Goal: Transaction & Acquisition: Purchase product/service

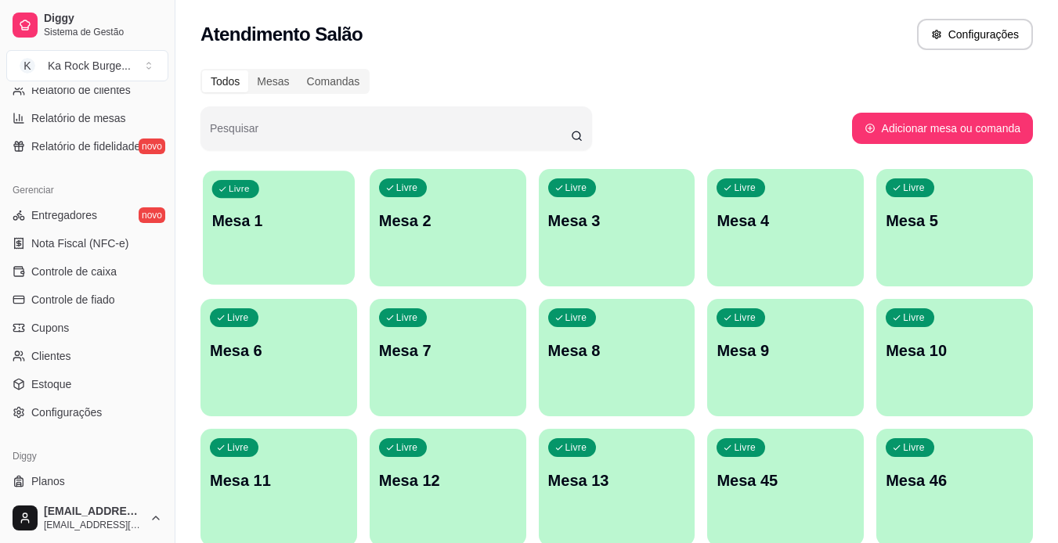
click at [325, 249] on div "Livre Mesa 1" at bounding box center [279, 219] width 152 height 96
click at [229, 204] on div "Livre Mesa 1" at bounding box center [279, 219] width 152 height 96
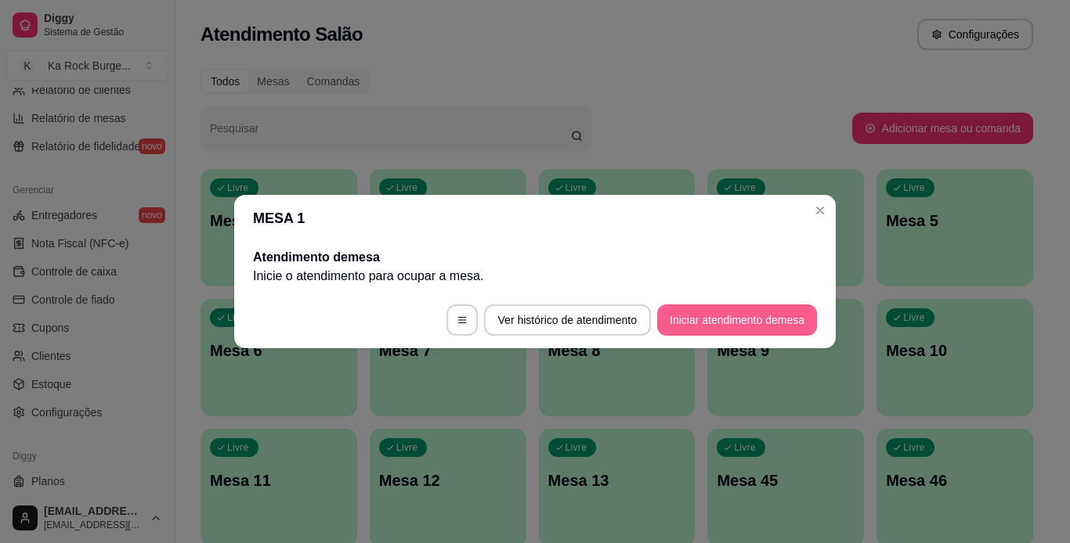
click at [713, 323] on button "Iniciar atendimento de mesa" at bounding box center [737, 320] width 160 height 31
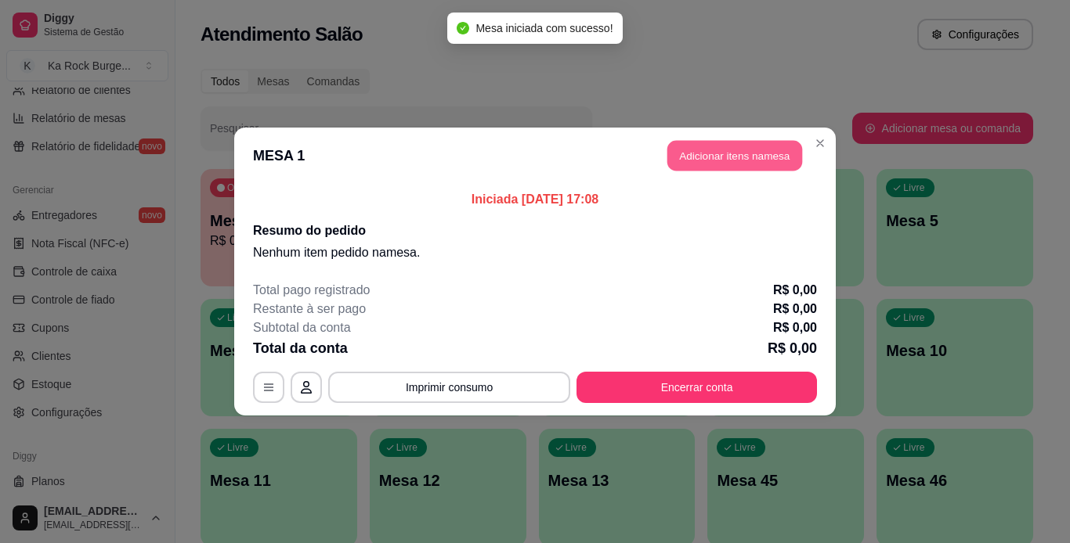
click at [697, 152] on button "Adicionar itens na mesa" at bounding box center [734, 156] width 135 height 31
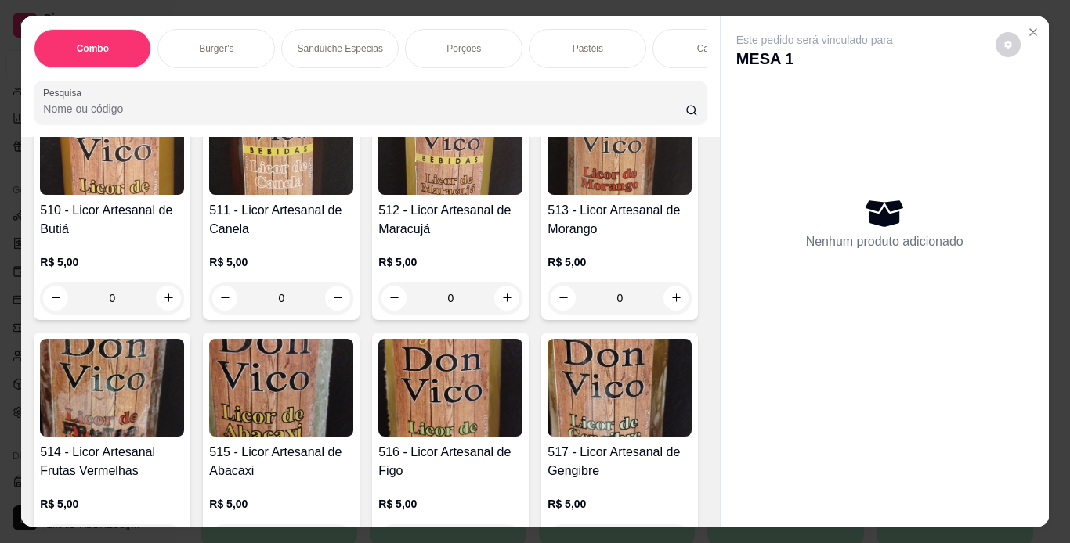
scroll to position [11275, 0]
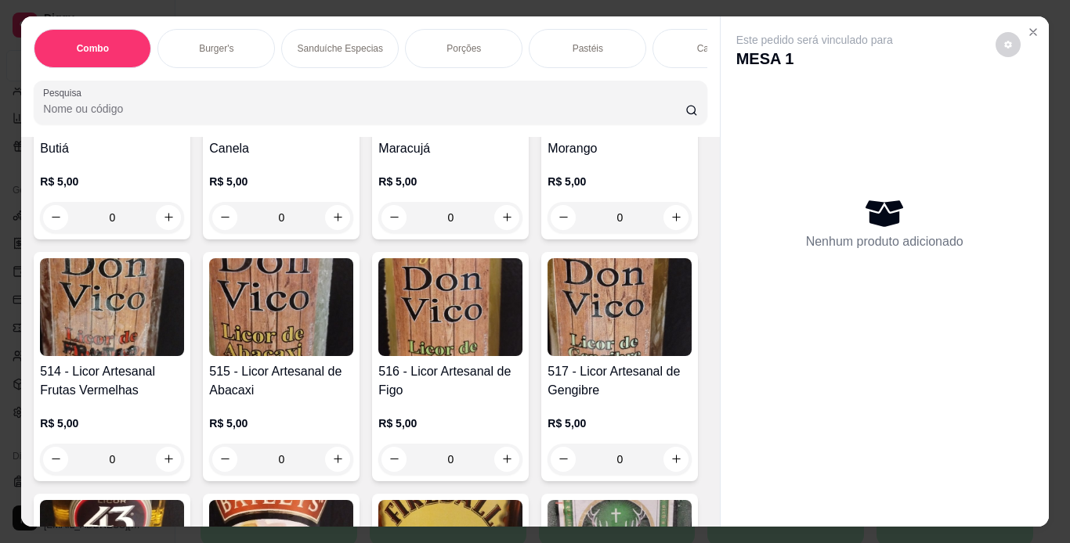
type input "1"
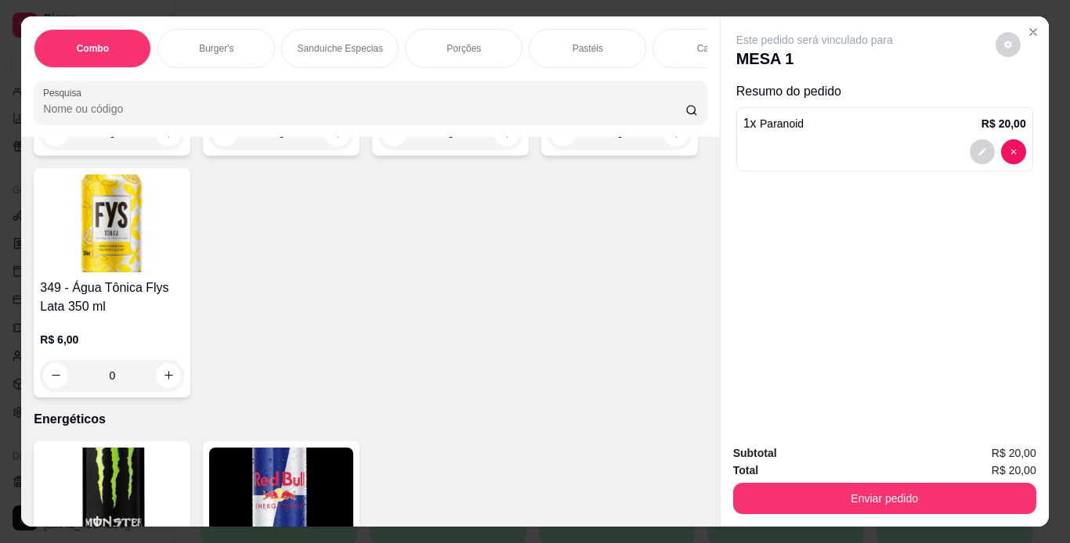
scroll to position [7517, 0]
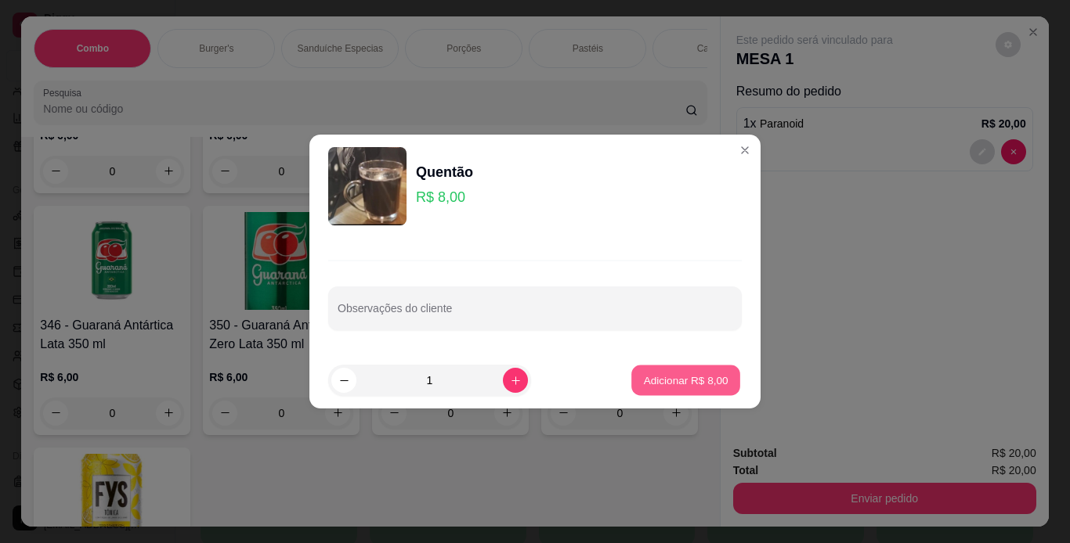
click at [684, 376] on p "Adicionar R$ 8,00" at bounding box center [685, 380] width 85 height 15
type input "1"
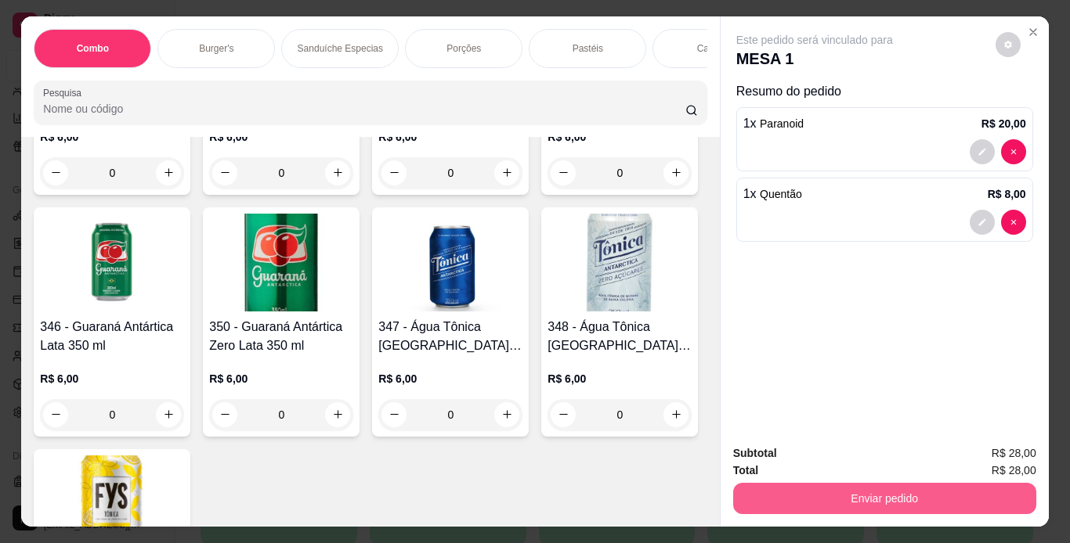
click at [866, 490] on button "Enviar pedido" at bounding box center [884, 498] width 303 height 31
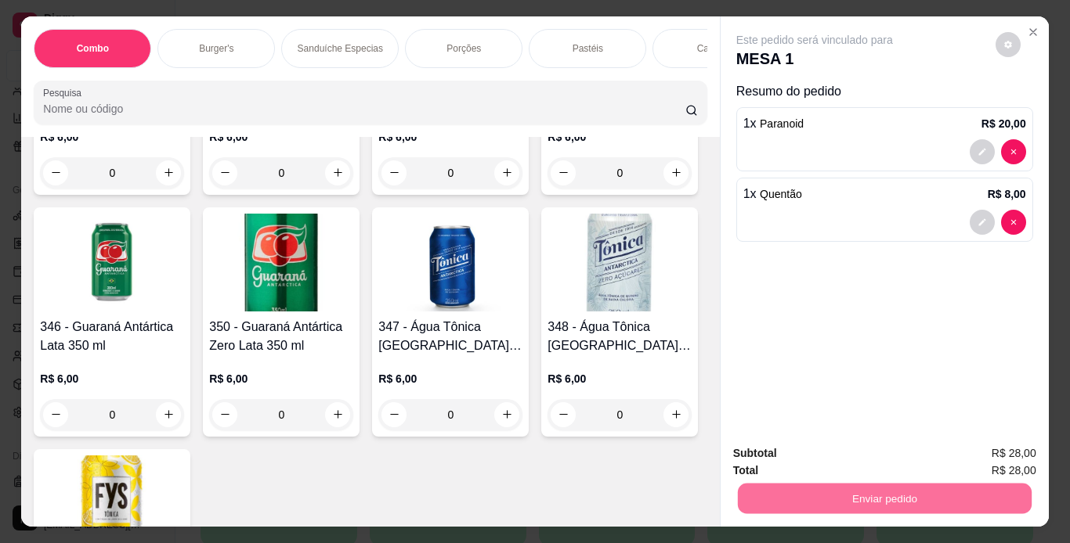
click at [843, 443] on button "Não registrar e enviar pedido" at bounding box center [832, 455] width 163 height 30
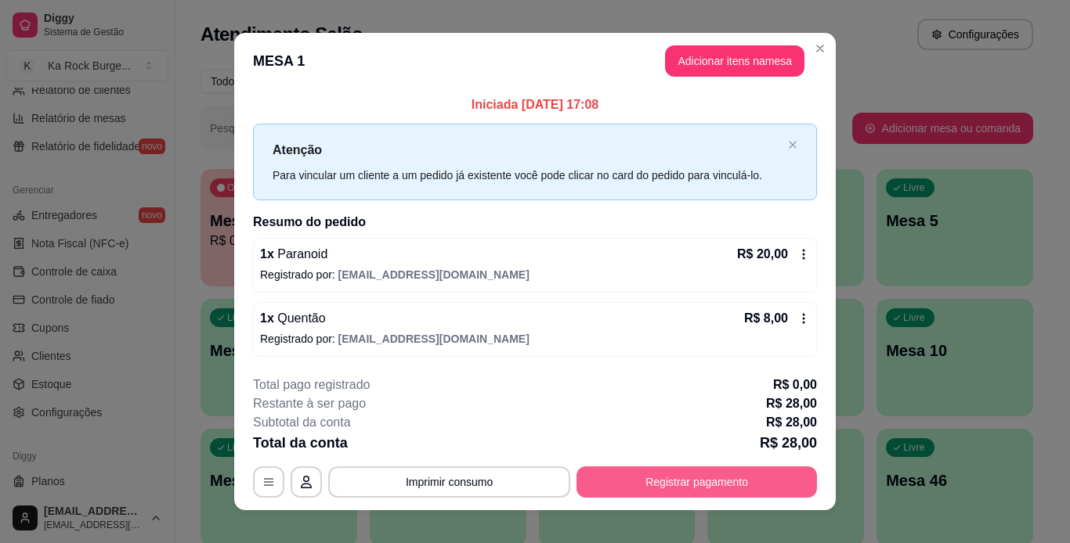
click at [742, 496] on button "Registrar pagamento" at bounding box center [696, 482] width 240 height 31
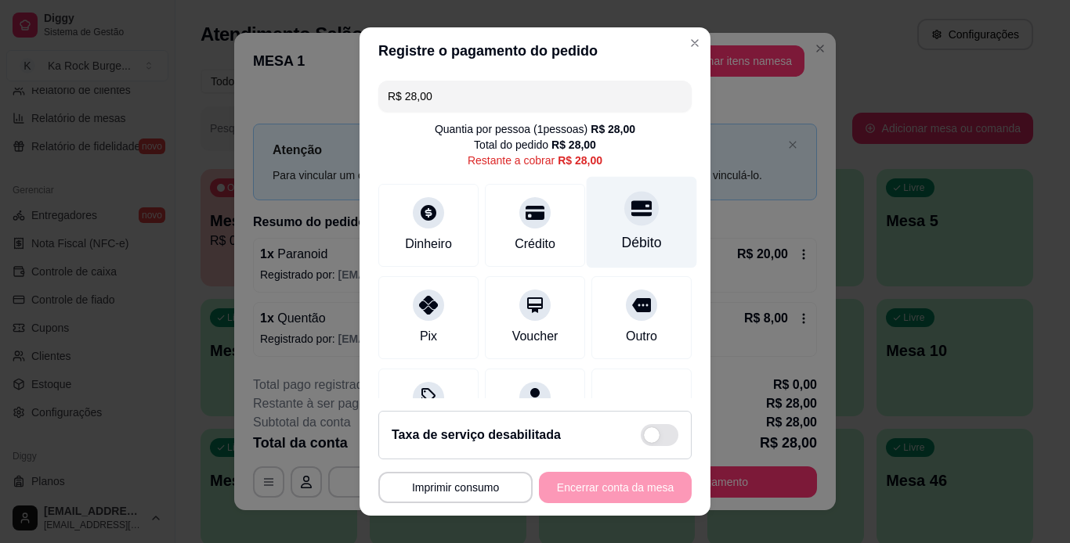
click at [604, 225] on div "Débito" at bounding box center [641, 222] width 110 height 92
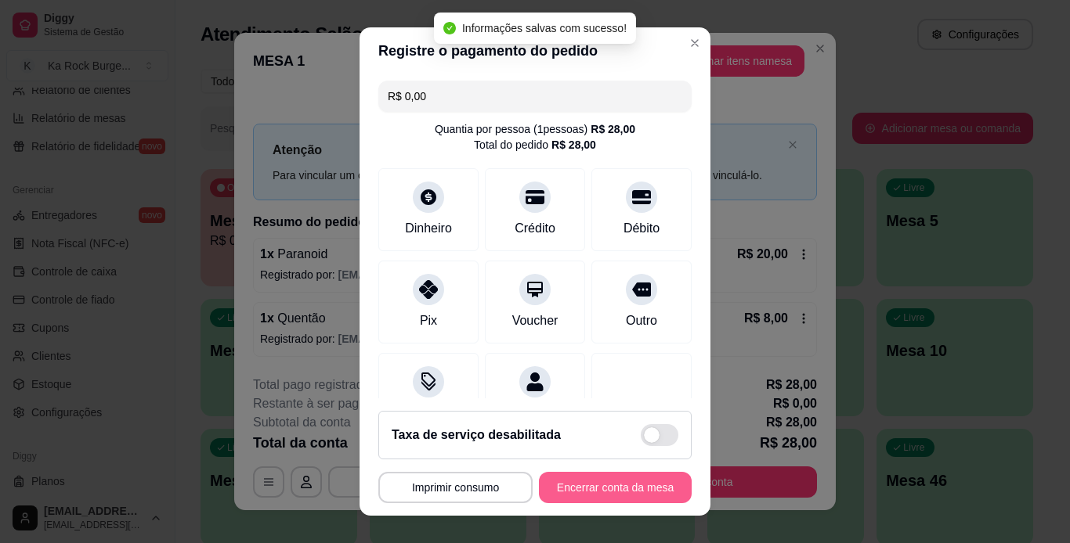
type input "R$ 0,00"
click at [594, 490] on button "Encerrar conta da mesa" at bounding box center [615, 487] width 153 height 31
